Goal: Information Seeking & Learning: Check status

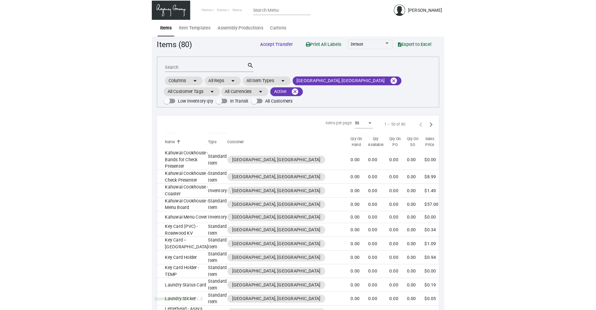
scroll to position [423, 0]
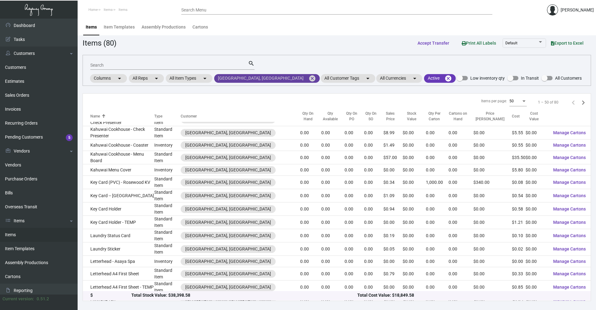
click at [289, 78] on mat-chip "[GEOGRAPHIC_DATA], [GEOGRAPHIC_DATA] cancel" at bounding box center [266, 78] width 105 height 9
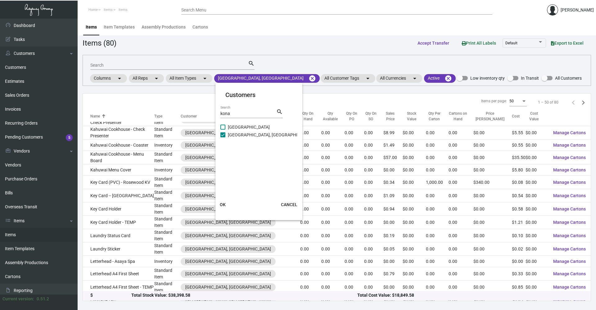
click at [288, 78] on div at bounding box center [298, 155] width 596 height 310
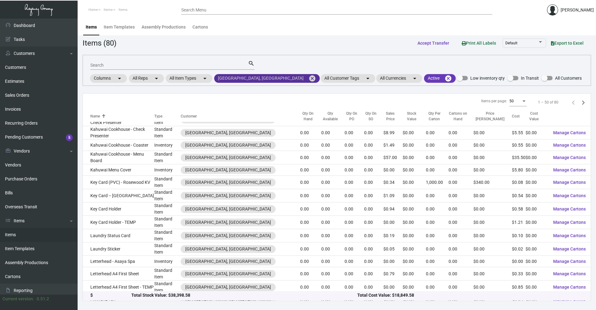
click at [308, 78] on mat-icon "cancel" at bounding box center [311, 78] width 7 height 7
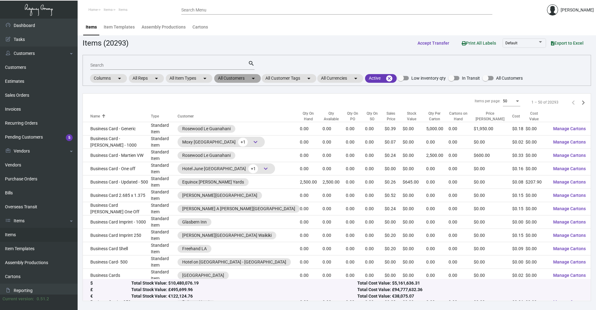
click at [244, 79] on mat-chip "All Customers arrow_drop_down" at bounding box center [237, 78] width 47 height 9
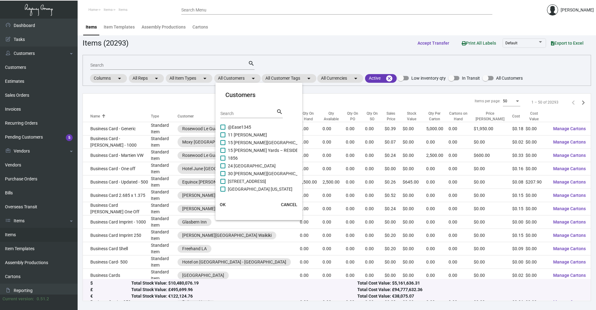
click at [236, 115] on input "Search" at bounding box center [248, 113] width 56 height 5
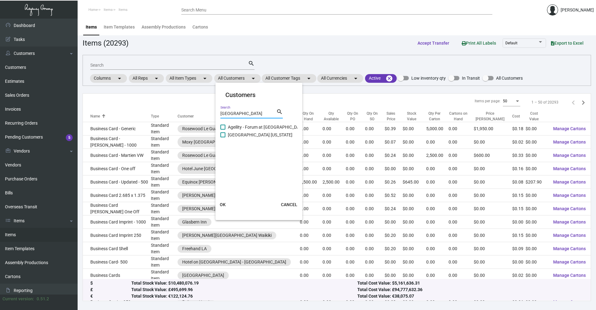
type input "[GEOGRAPHIC_DATA]"
click at [250, 137] on span "[GEOGRAPHIC_DATA] [US_STATE]" at bounding box center [260, 134] width 65 height 7
click at [223, 137] on input "[GEOGRAPHIC_DATA] [US_STATE]" at bounding box center [222, 137] width 0 height 0
checkbox input "true"
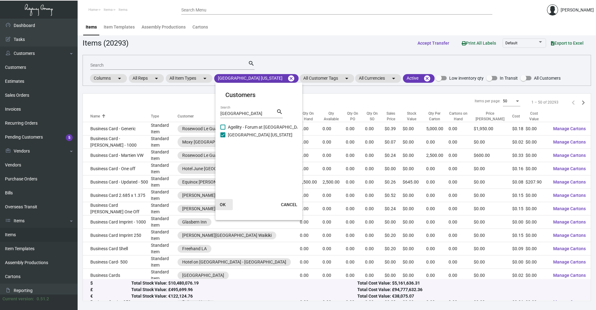
click at [218, 205] on button "OK" at bounding box center [223, 204] width 20 height 11
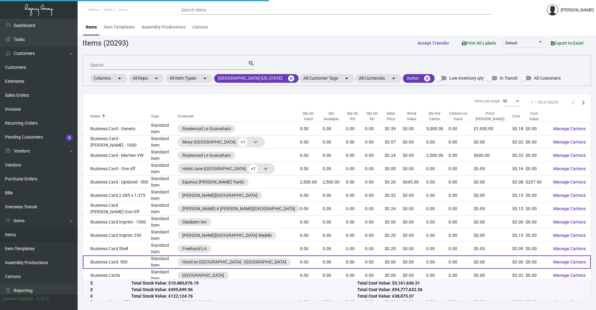
scroll to position [418, 0]
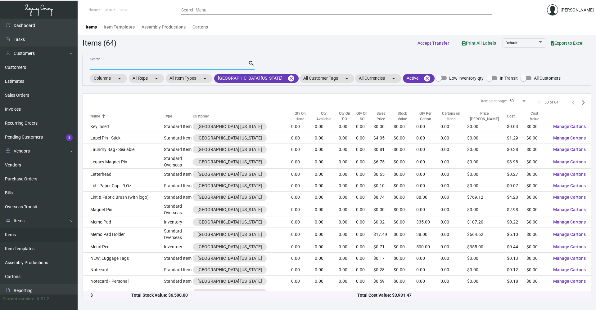
click at [144, 66] on input "Search" at bounding box center [169, 65] width 158 height 5
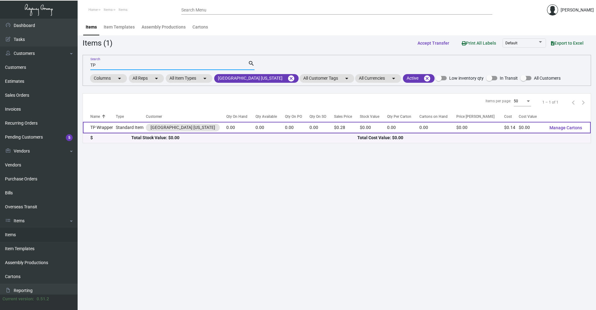
type input "TP"
click at [111, 128] on td "TP Wrapper" at bounding box center [99, 127] width 33 height 11
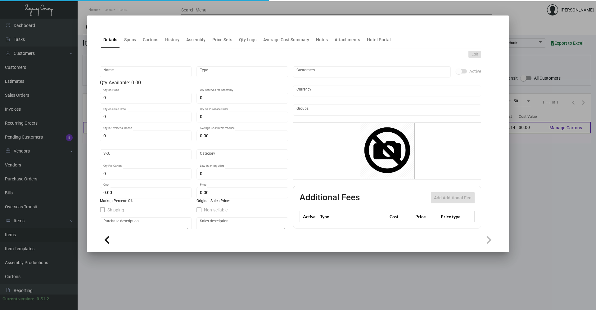
type input "TP Wrapper"
type input "Standard Item"
type input "$ 0.00"
type input "Standard"
type input "$ 0.13658"
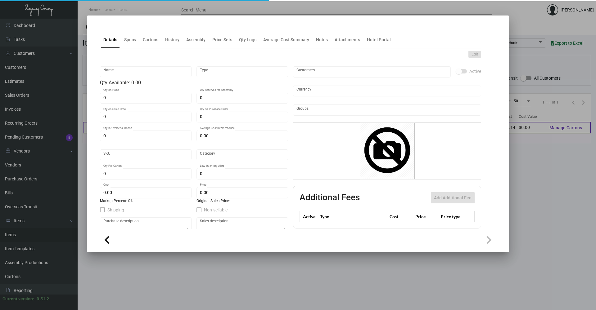
type input "$ 0.28"
checkbox input "true"
type input "United States Dollar $"
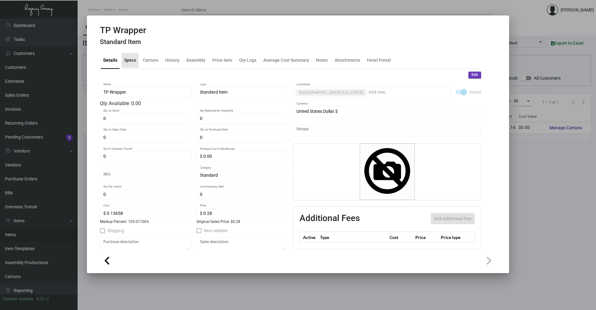
click at [132, 61] on div "Specs" at bounding box center [130, 60] width 12 height 7
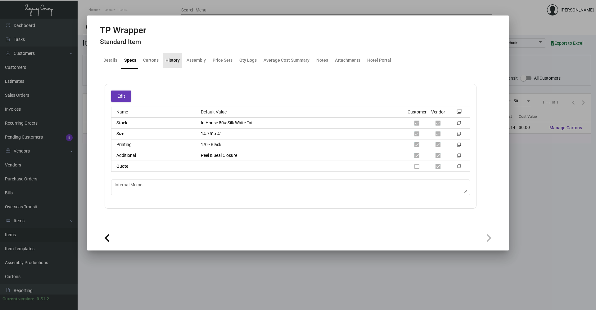
click at [169, 62] on div "History" at bounding box center [172, 60] width 14 height 7
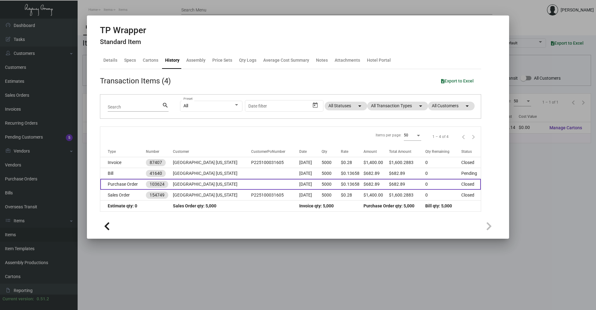
click at [190, 189] on td "[GEOGRAPHIC_DATA] [US_STATE]" at bounding box center [212, 184] width 78 height 11
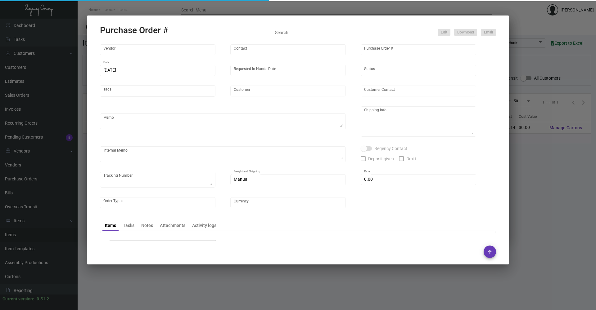
type input "Impact Printing"
type input "Impact Orders"
type input "103624"
type input "[DATE]"
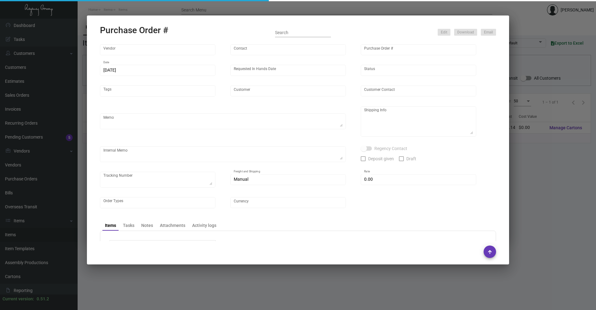
type input "[GEOGRAPHIC_DATA] [US_STATE]"
type input "[PERSON_NAME]"
type textarea "PLEASE SEND PDF PROOFS TO OUR ART TEAM ; [EMAIL_ADDRESS][DOMAIN_NAME] WITH ME I…"
type textarea "[GEOGRAPHIC_DATA] [US_STATE] - [PERSON_NAME][GEOGRAPHIC_DATA][STREET_ADDRESS][U…"
type textarea "2.13 - Vendor's order # is 74292. // Proofs sent over; APPROVED."
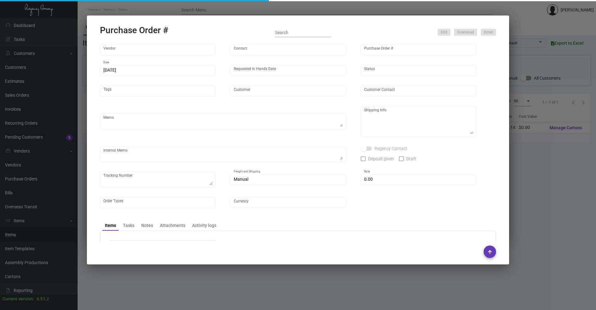
type input "$ 0.00"
type input "United States Dollar $"
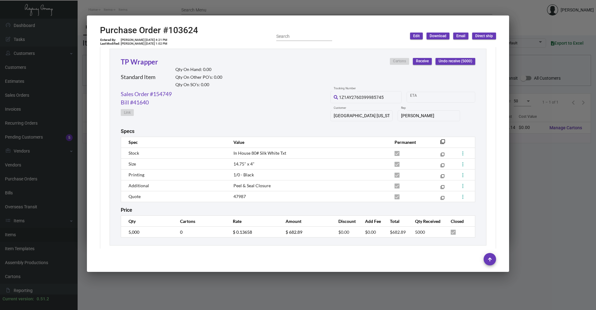
scroll to position [298, 0]
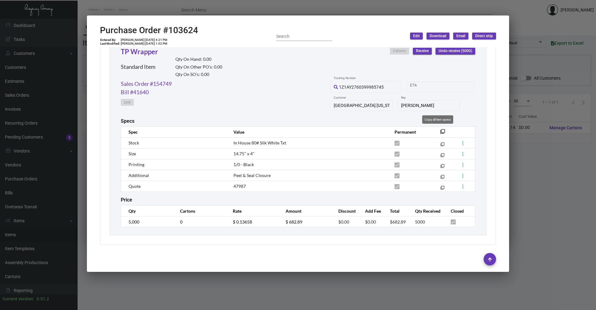
click at [440, 131] on mat-icon "filter_none" at bounding box center [442, 133] width 5 height 5
drag, startPoint x: 203, startPoint y: 32, endPoint x: 170, endPoint y: 32, distance: 32.6
click at [170, 32] on div "Purchase Order #103624 Entered By: [PERSON_NAME] [DATE] 4:21 PM Last Modified: …" at bounding box center [298, 36] width 396 height 22
click at [208, 29] on div "Purchase Order #103624 Entered By: [PERSON_NAME] [DATE] 4:21 PM Last Modified: …" at bounding box center [298, 36] width 396 height 22
drag, startPoint x: 206, startPoint y: 29, endPoint x: 170, endPoint y: 30, distance: 36.0
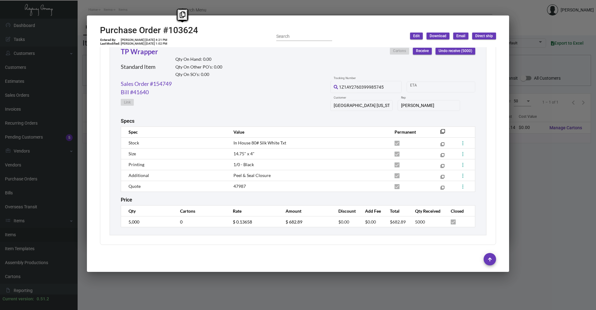
click at [170, 30] on div "Purchase Order #103624 Entered By: [PERSON_NAME] [DATE] 4:21 PM Last Modified: …" at bounding box center [298, 36] width 396 height 22
click at [180, 19] on button at bounding box center [182, 14] width 10 height 11
click at [161, 83] on link "Sales Order #154749" at bounding box center [146, 84] width 51 height 8
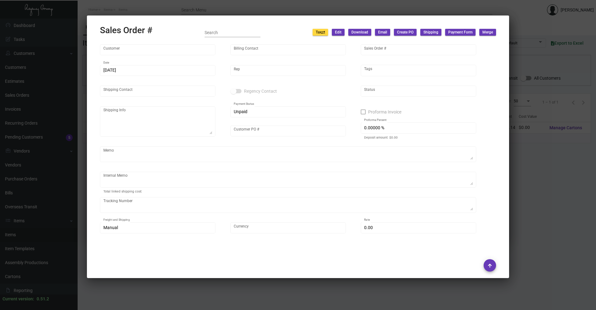
type input "[GEOGRAPHIC_DATA] [US_STATE]"
type input "Accounts Payable"
type input "154749"
type input "[DATE]"
type input "[PERSON_NAME]"
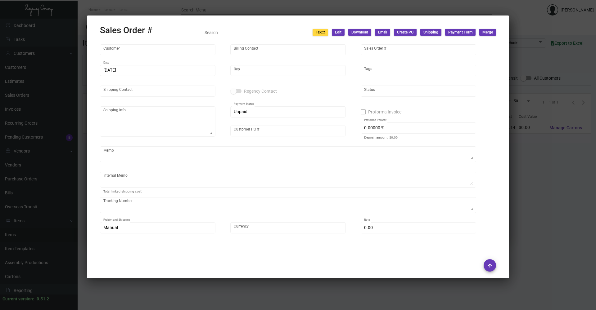
type input "[PERSON_NAME]"
type textarea "[GEOGRAPHIC_DATA] [US_STATE] - [PERSON_NAME][GEOGRAPHIC_DATA][STREET_ADDRESS][U…"
type input "P225100031605"
type textarea "[DATE] Shipped from Impact by UPS Ground Cost $45.72"
type input "United States Dollar $"
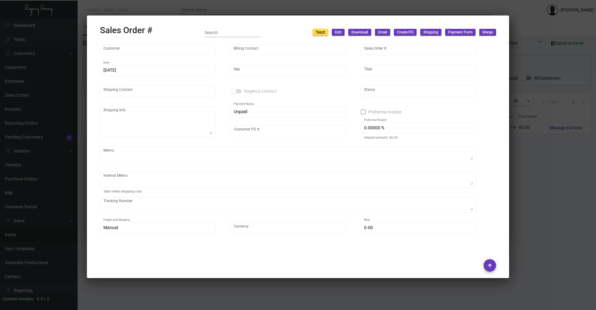
type input "$ 69.84"
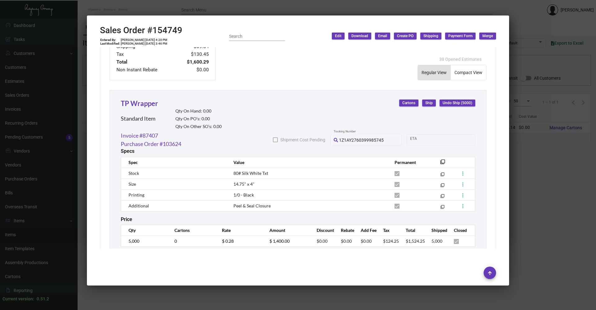
scroll to position [322, 0]
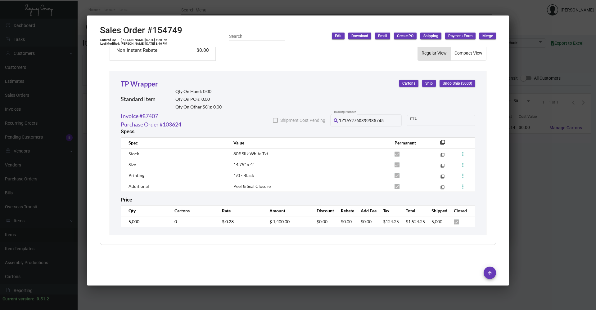
click at [595, 212] on div at bounding box center [298, 155] width 596 height 310
